Goal: Complete application form: Complete application form

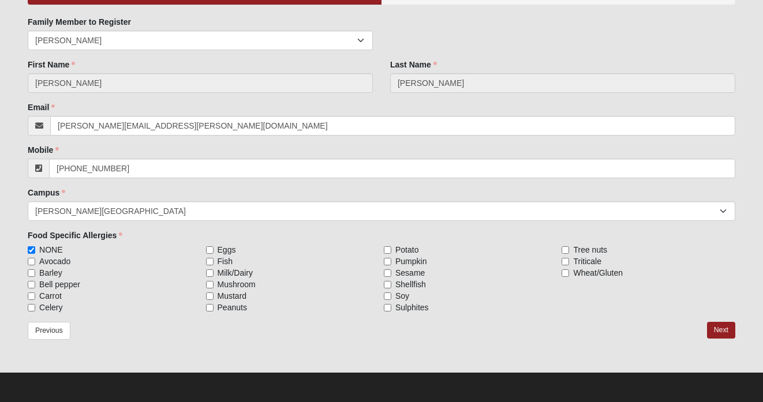
scroll to position [118, 0]
click at [56, 332] on link "Previous" at bounding box center [49, 331] width 43 height 18
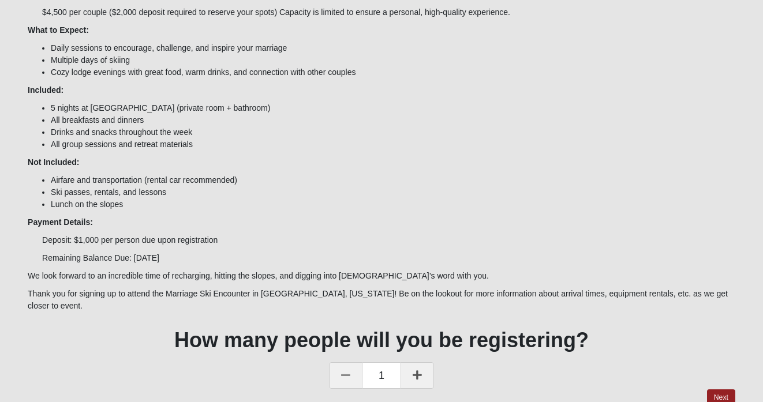
scroll to position [223, 0]
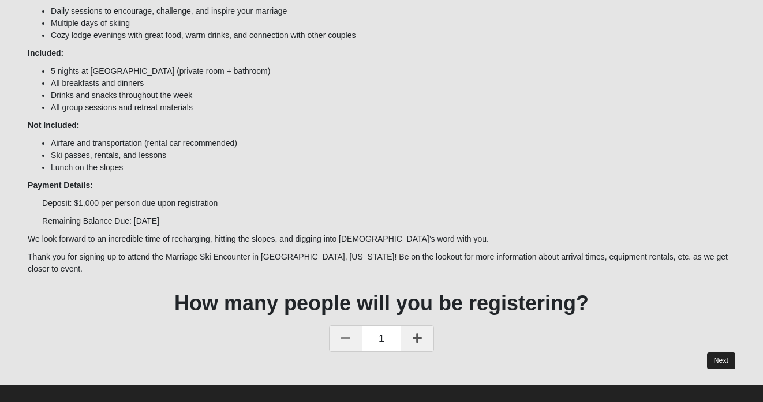
click at [729, 352] on link "Next" at bounding box center [721, 360] width 28 height 17
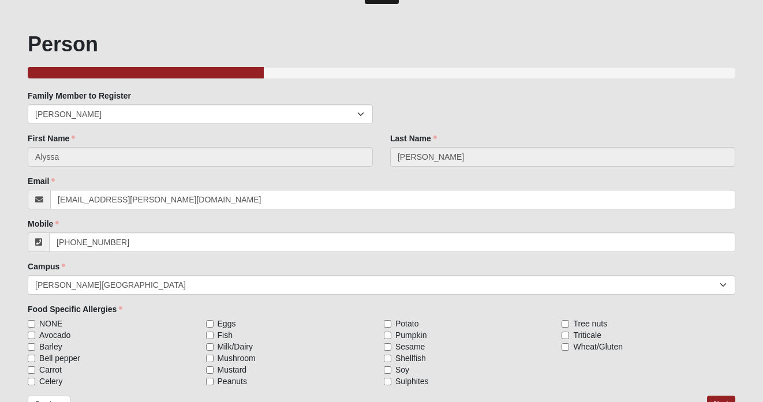
scroll to position [118, 0]
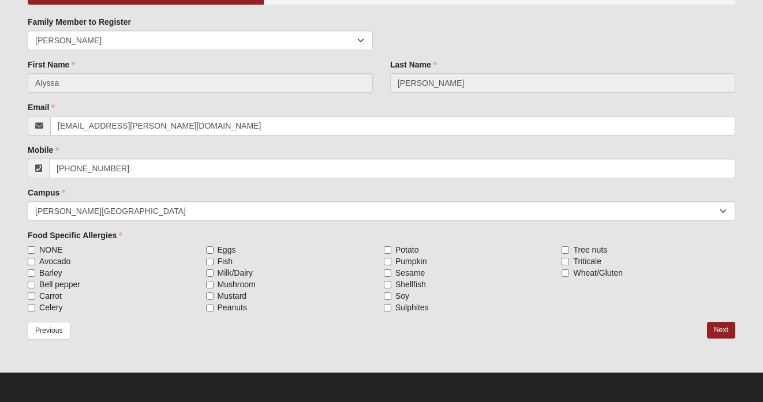
click at [55, 249] on span "NONE" at bounding box center [50, 250] width 23 height 12
click at [35, 249] on input "NONE" at bounding box center [31, 249] width 7 height 7
checkbox input "true"
click at [725, 332] on link "Next" at bounding box center [721, 330] width 28 height 17
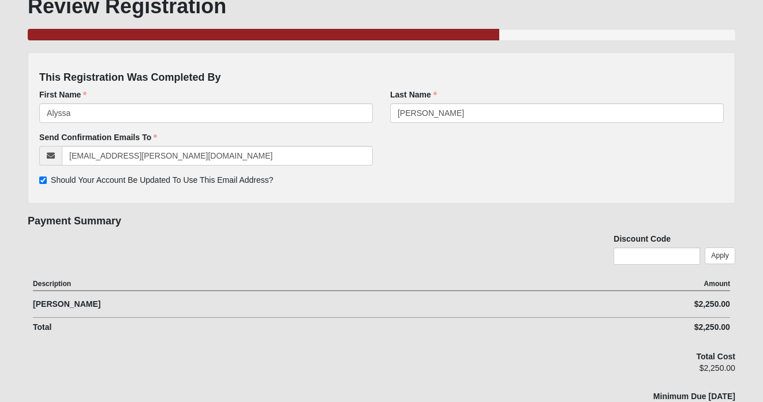
scroll to position [157, 0]
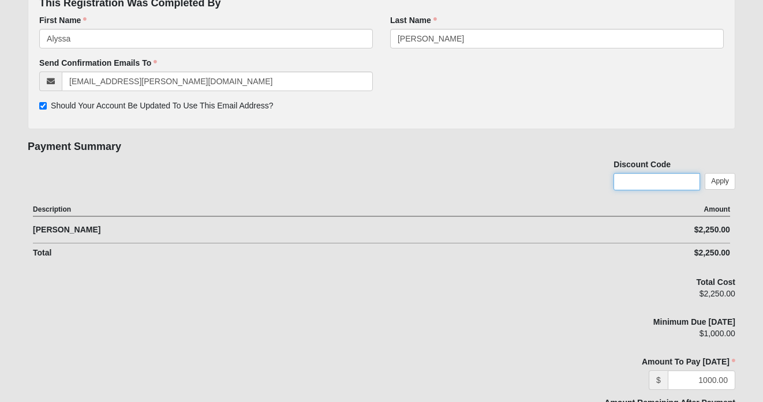
click at [648, 187] on input "text" at bounding box center [656, 181] width 87 height 17
type input "test"
click at [721, 180] on link "Apply" at bounding box center [719, 181] width 31 height 17
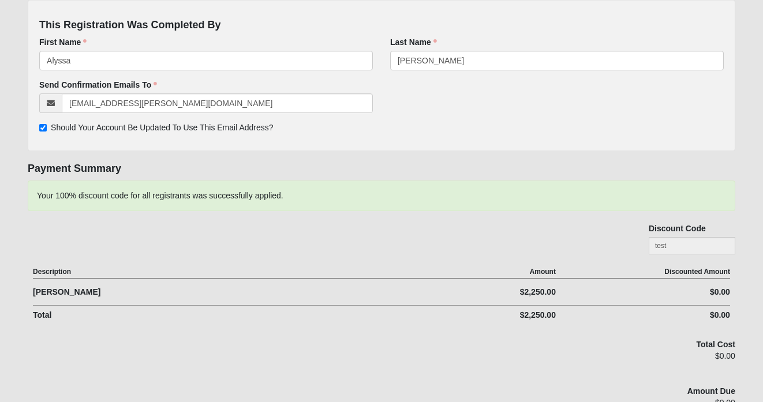
scroll to position [0, 0]
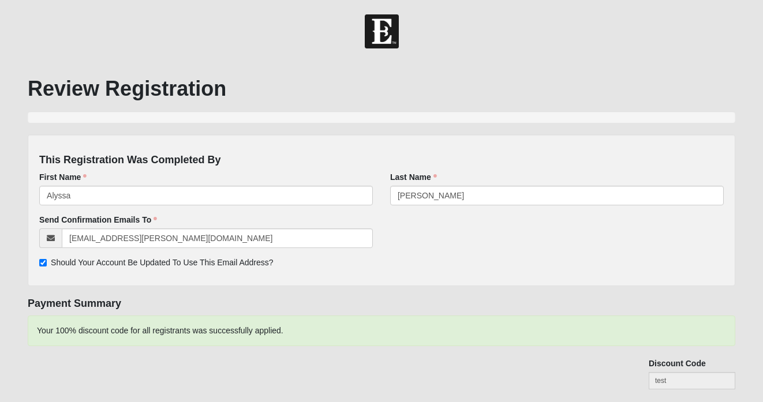
scroll to position [118, 0]
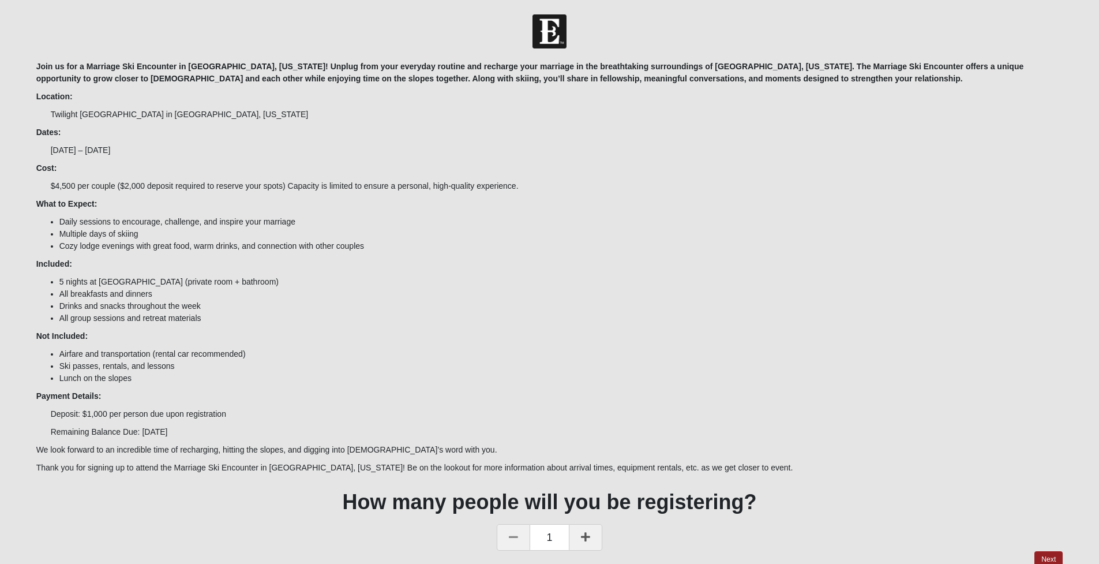
scroll to position [55, 0]
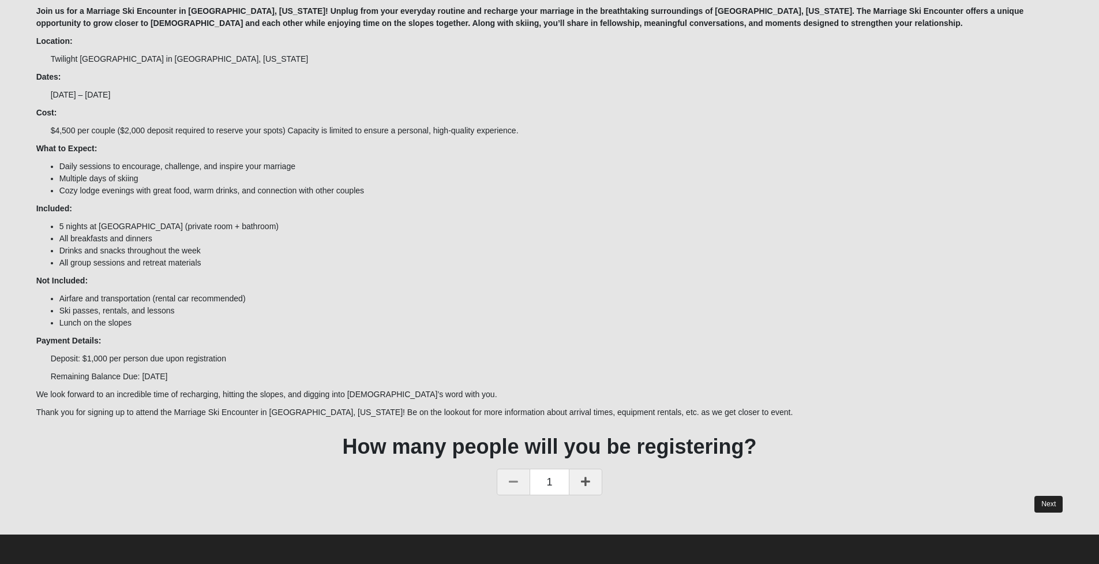
click at [762, 402] on link "Next" at bounding box center [1048, 504] width 28 height 17
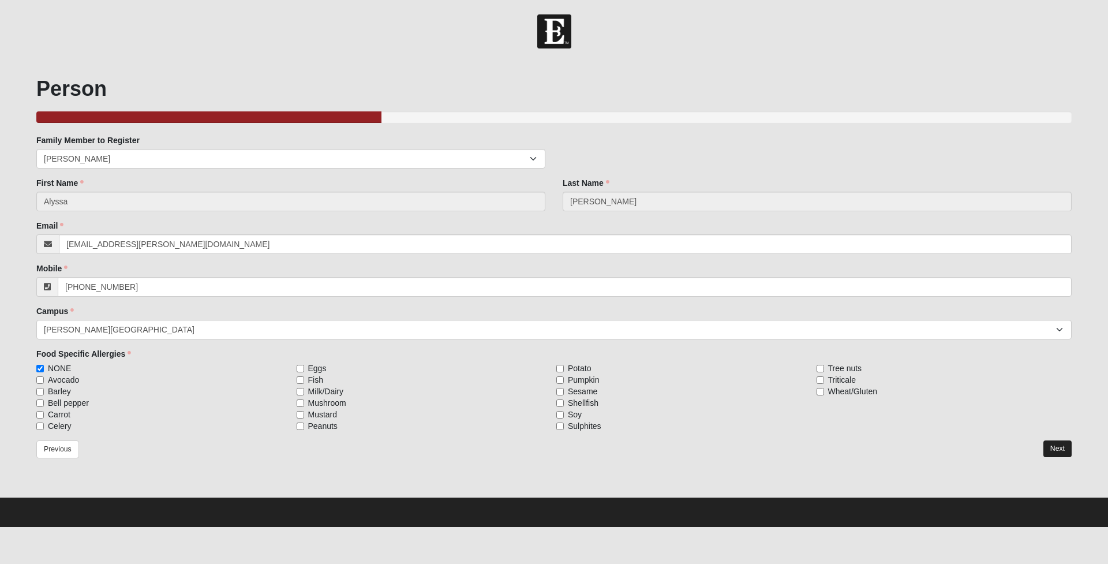
click at [762, 402] on link "Next" at bounding box center [1057, 448] width 28 height 17
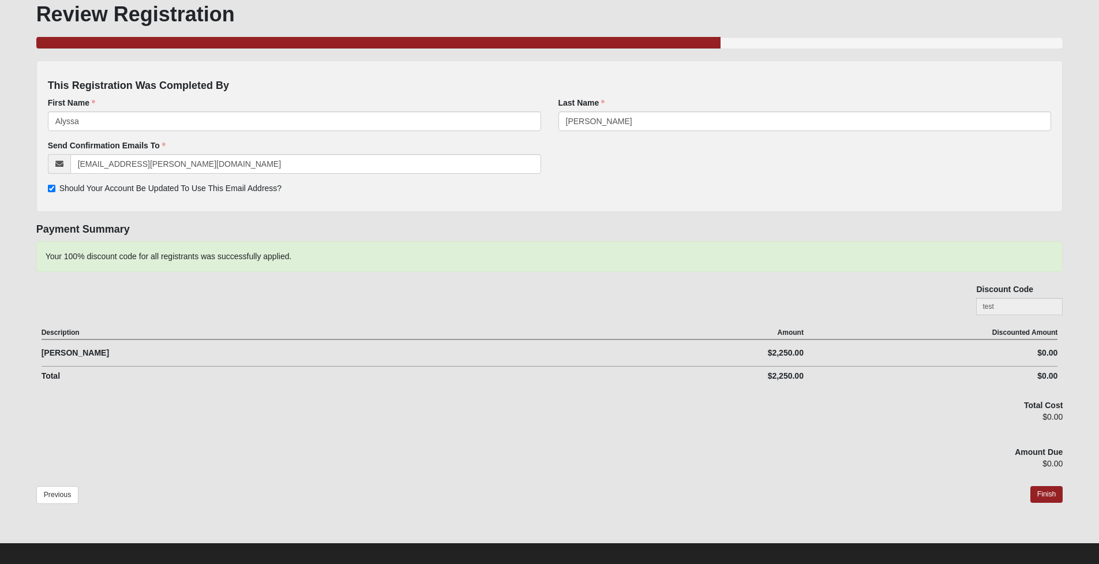
scroll to position [72, 0]
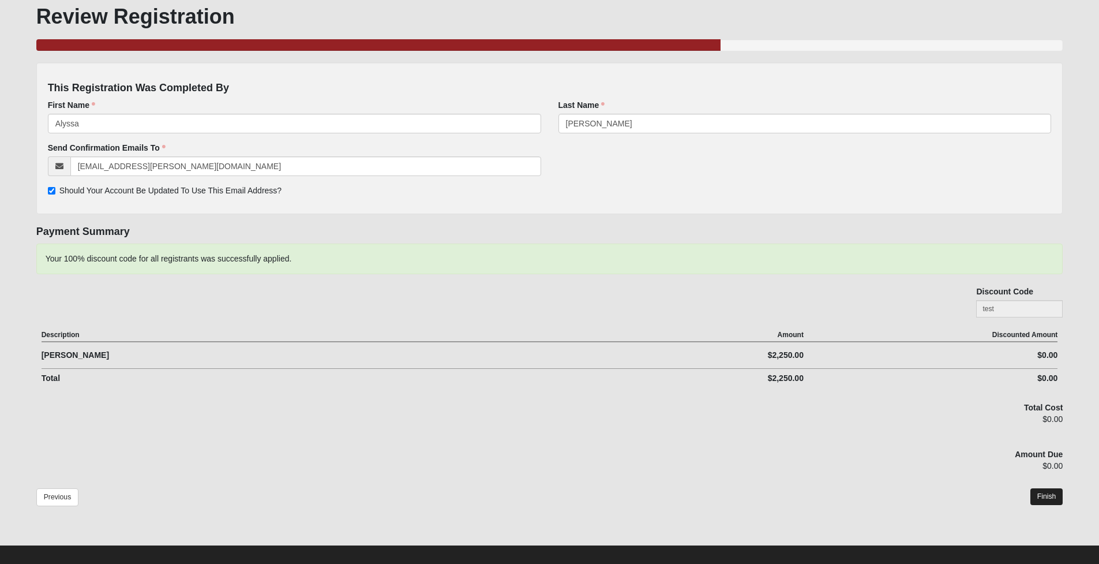
click at [762, 402] on link "Finish" at bounding box center [1046, 496] width 33 height 17
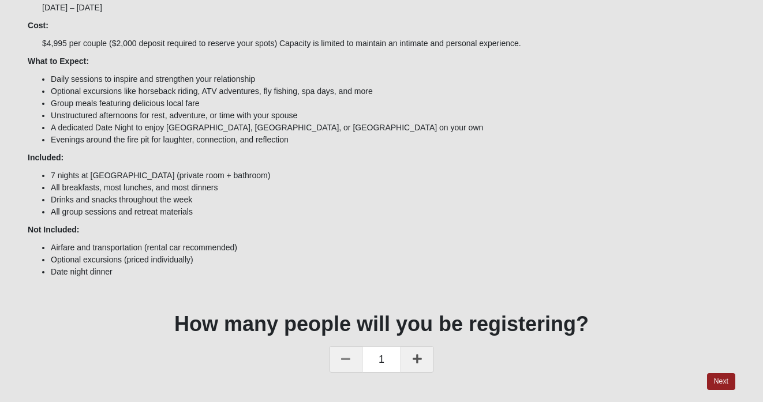
scroll to position [175, 0]
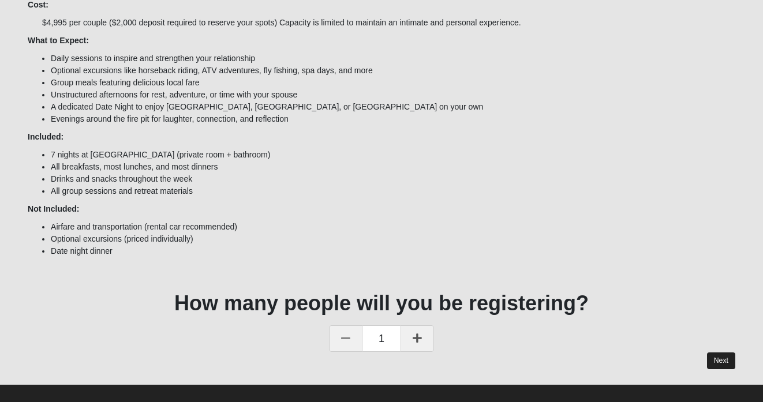
click at [719, 352] on link "Next" at bounding box center [721, 360] width 28 height 17
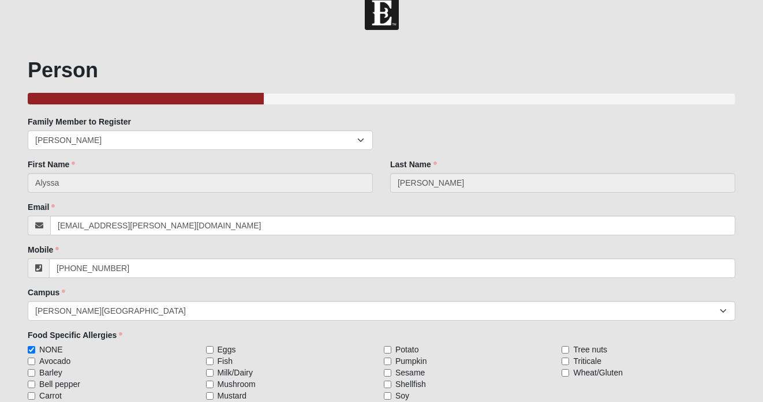
scroll to position [118, 0]
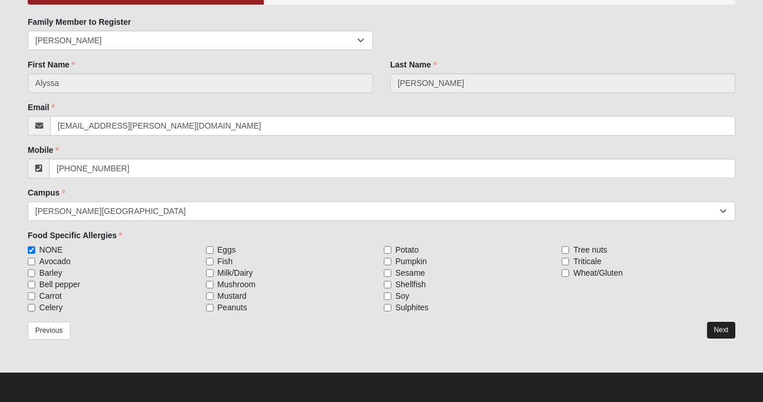
click at [729, 332] on link "Next" at bounding box center [721, 330] width 28 height 17
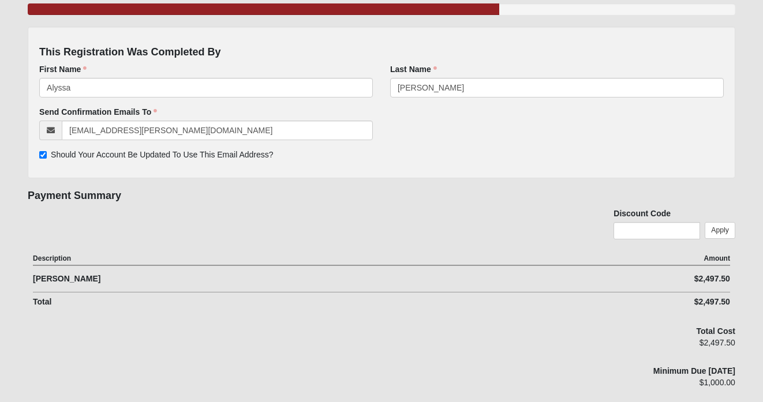
scroll to position [177, 0]
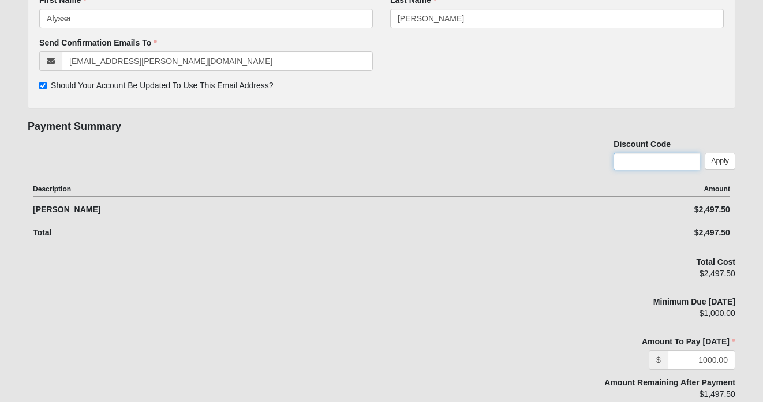
click at [647, 164] on input "text" at bounding box center [656, 161] width 87 height 17
type input "test"
click at [721, 162] on link "Apply" at bounding box center [719, 161] width 31 height 17
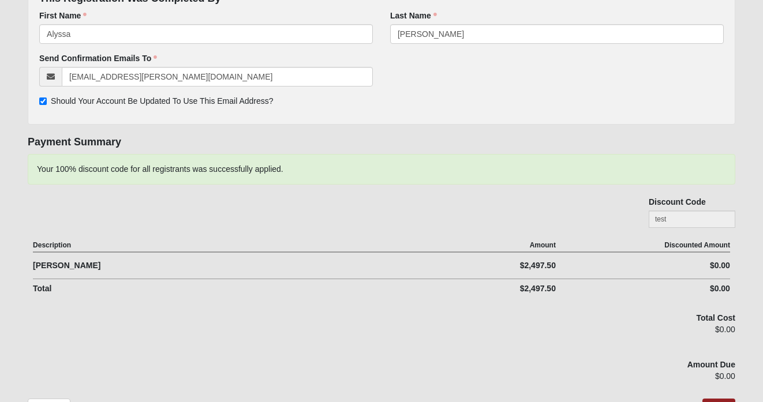
scroll to position [237, 0]
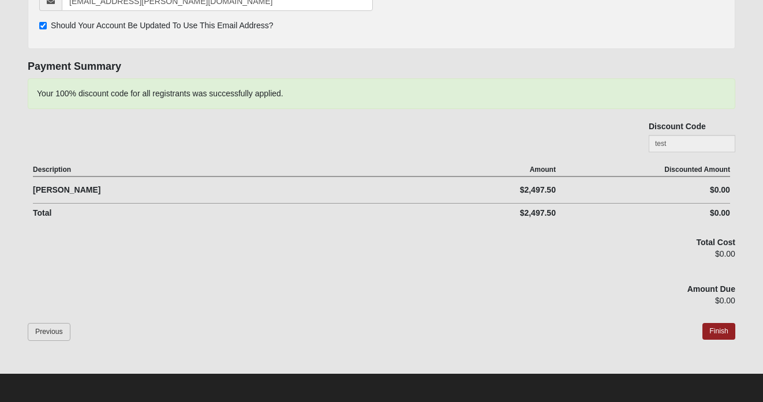
click at [51, 337] on link "Previous" at bounding box center [49, 332] width 43 height 18
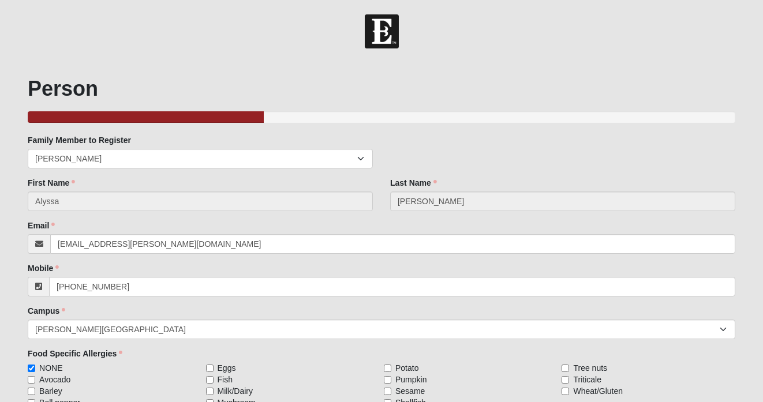
scroll to position [118, 0]
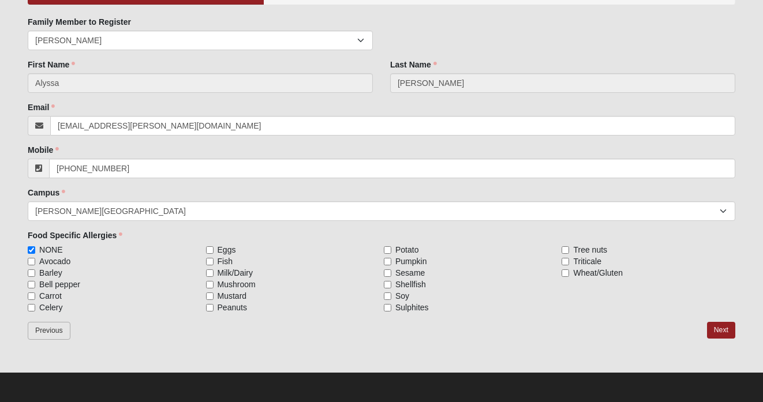
click at [29, 333] on link "Previous" at bounding box center [49, 331] width 43 height 18
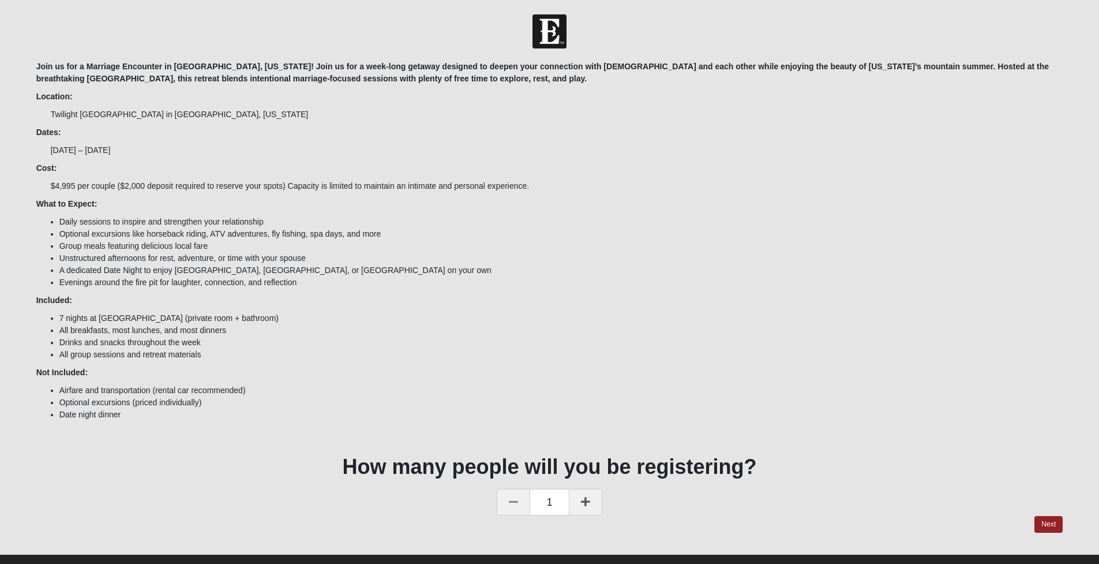
click at [103, 44] on div at bounding box center [549, 31] width 1099 height 34
click at [762, 402] on link "Next" at bounding box center [1048, 524] width 28 height 17
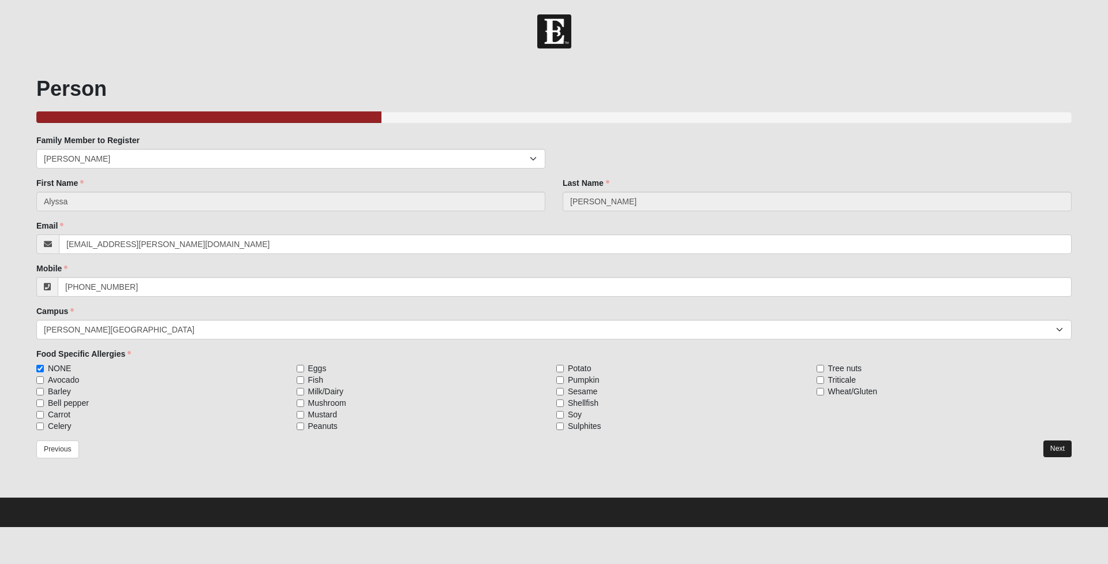
click at [762, 402] on link "Next" at bounding box center [1057, 448] width 28 height 17
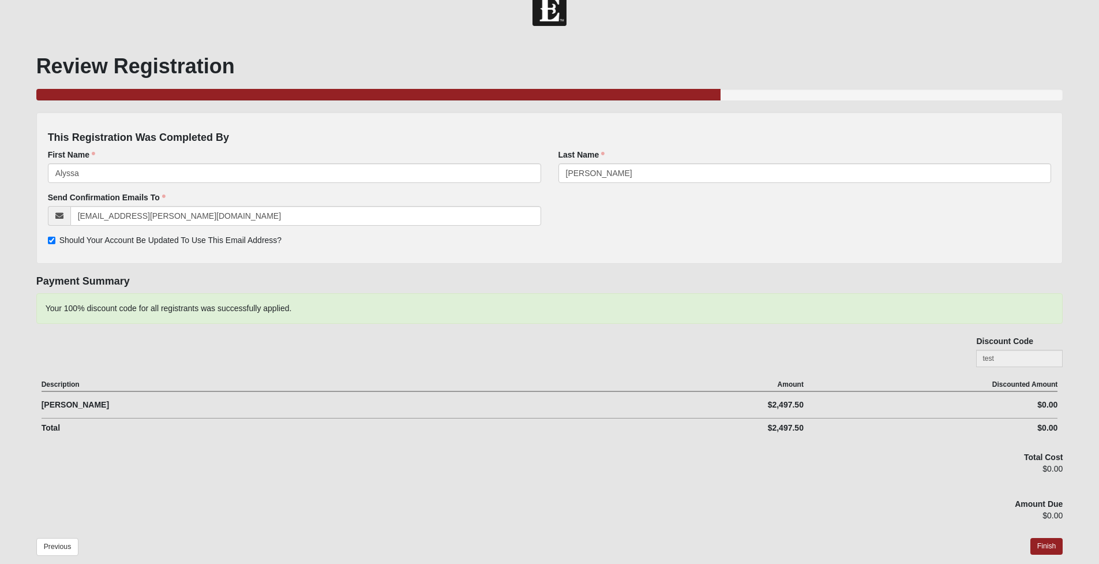
scroll to position [82, 0]
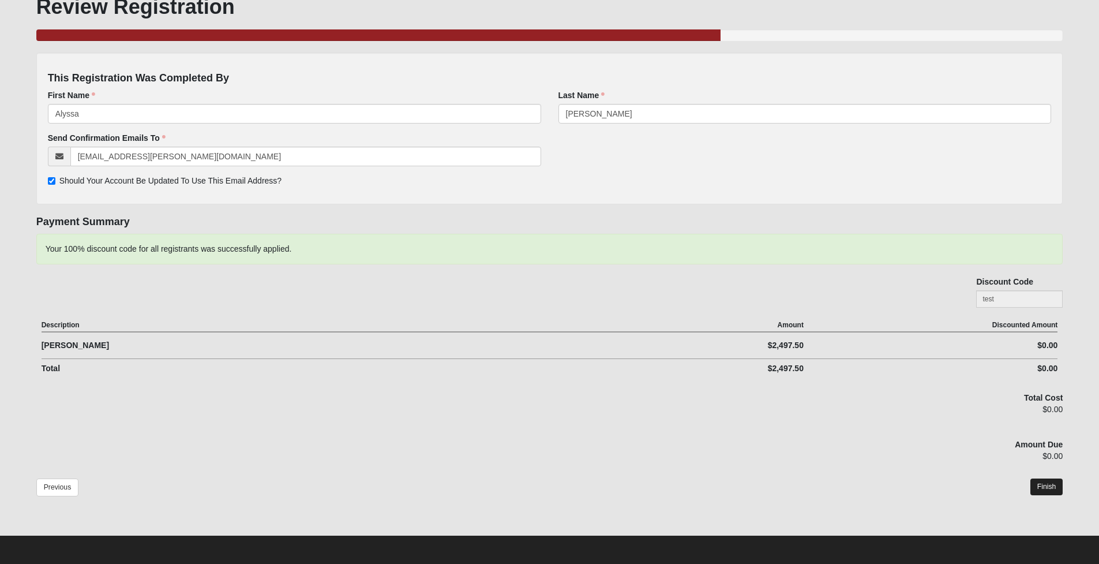
click at [762, 402] on link "Finish" at bounding box center [1046, 486] width 33 height 17
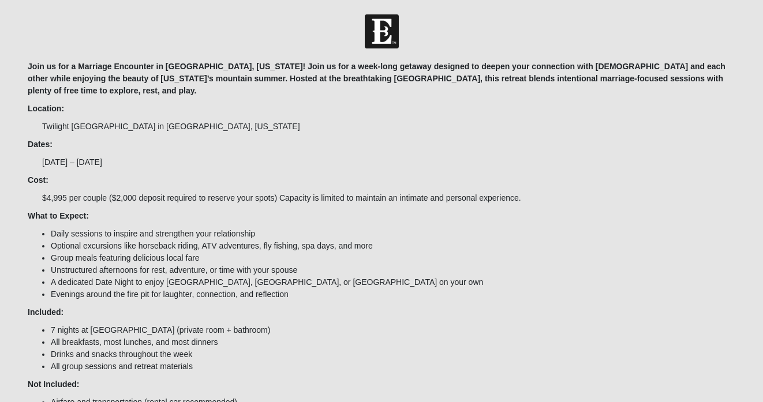
scroll to position [175, 0]
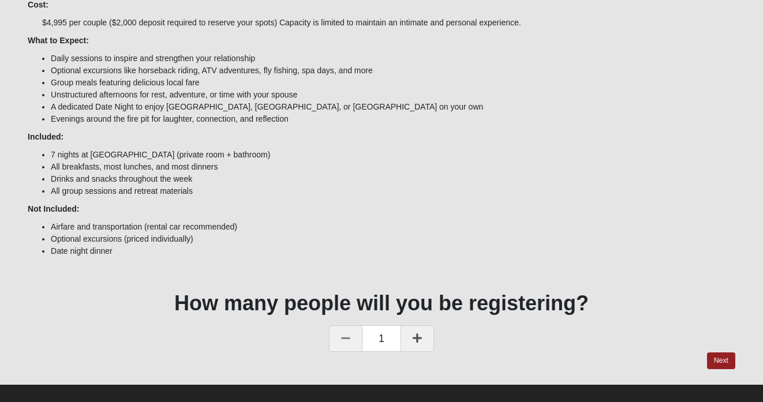
click at [417, 333] on icon at bounding box center [416, 338] width 9 height 10
click at [713, 352] on link "Next" at bounding box center [721, 360] width 28 height 17
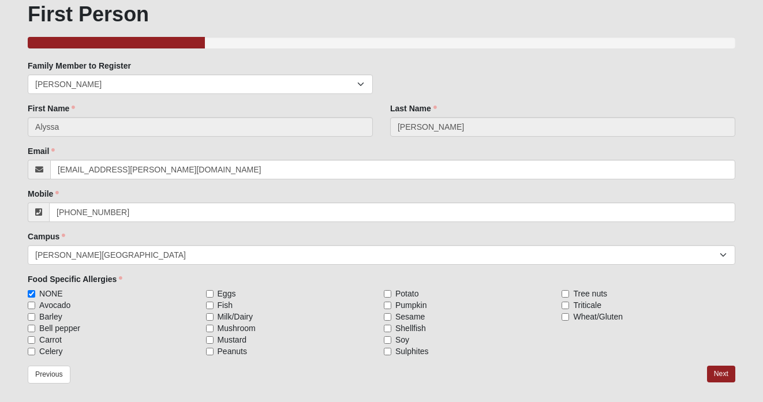
scroll to position [118, 0]
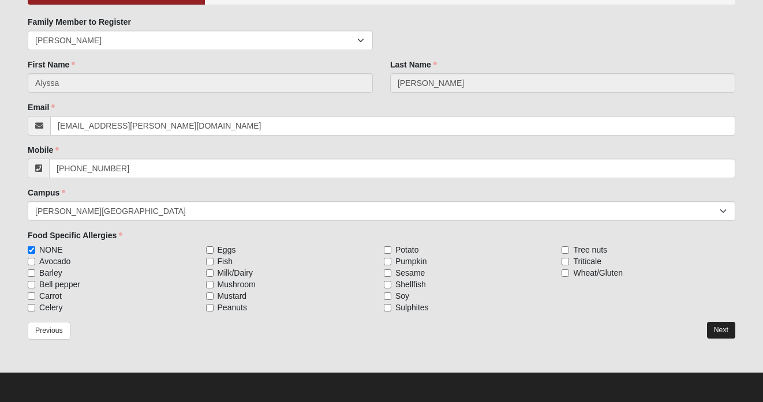
click at [722, 329] on link "Next" at bounding box center [721, 330] width 28 height 17
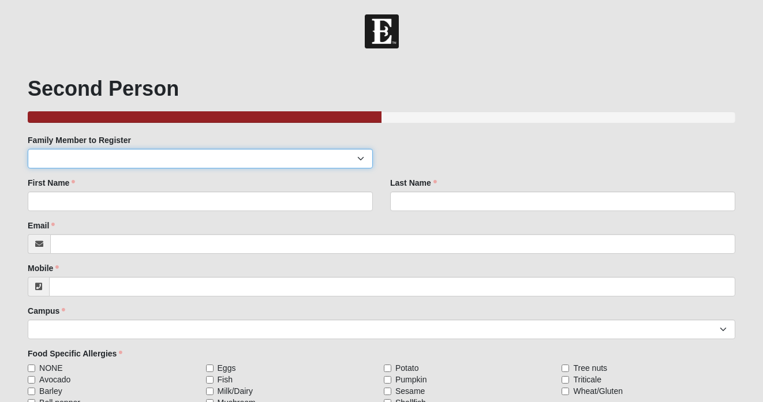
select select "49880"
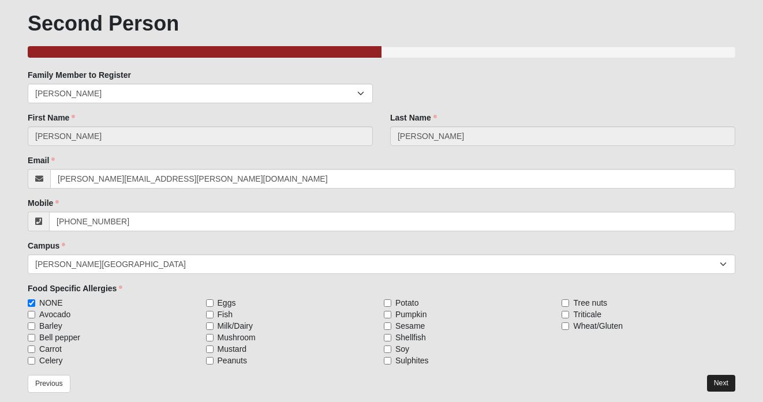
scroll to position [118, 0]
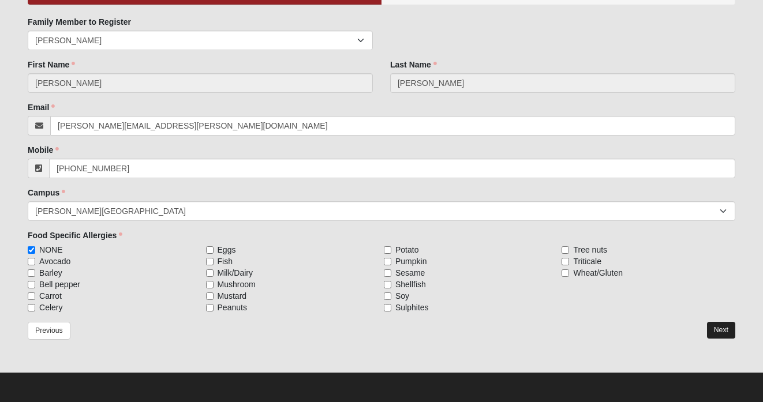
click at [719, 328] on link "Next" at bounding box center [721, 330] width 28 height 17
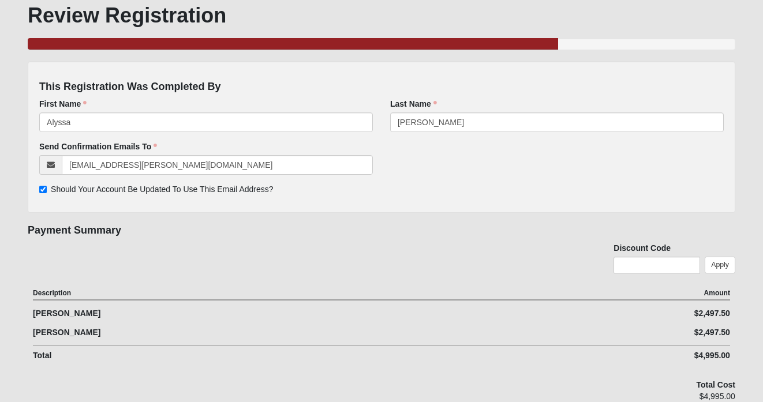
scroll to position [156, 0]
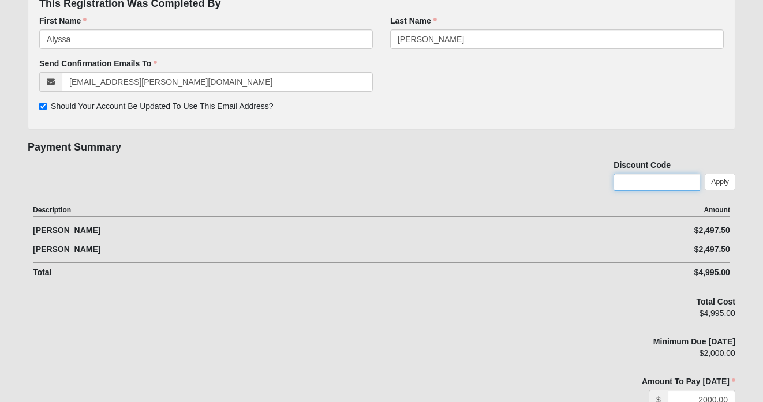
click at [641, 181] on input "text" at bounding box center [656, 182] width 87 height 17
type input "test"
click at [710, 181] on link "Apply" at bounding box center [719, 182] width 31 height 17
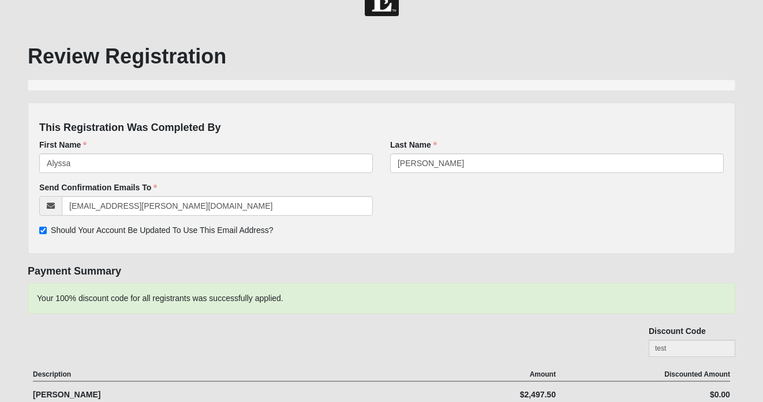
scroll to position [157, 0]
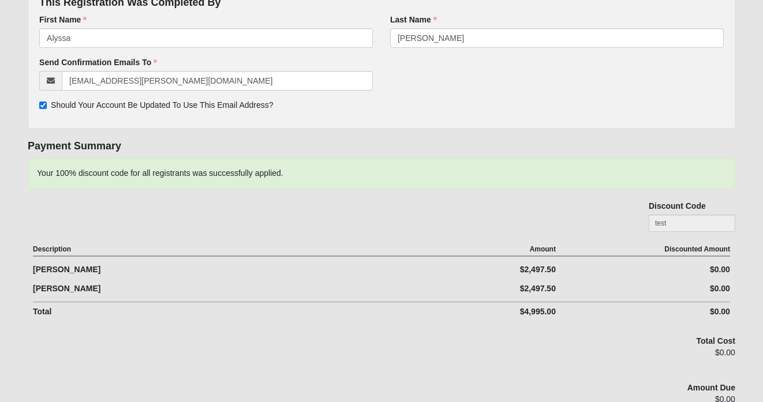
scroll to position [118, 0]
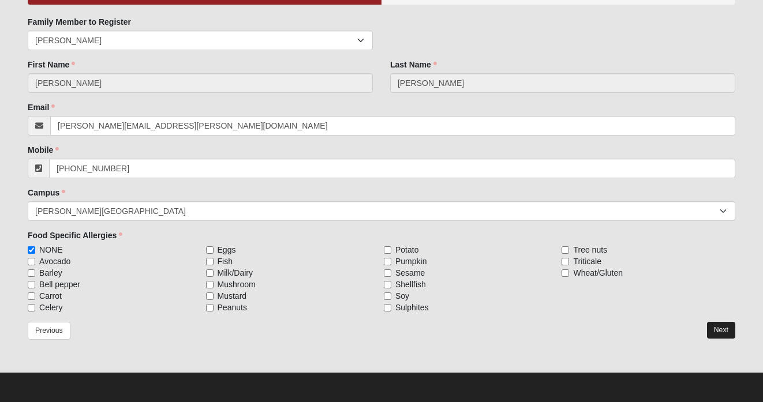
click at [730, 333] on link "Next" at bounding box center [721, 330] width 28 height 17
